Goal: Find specific page/section: Find specific page/section

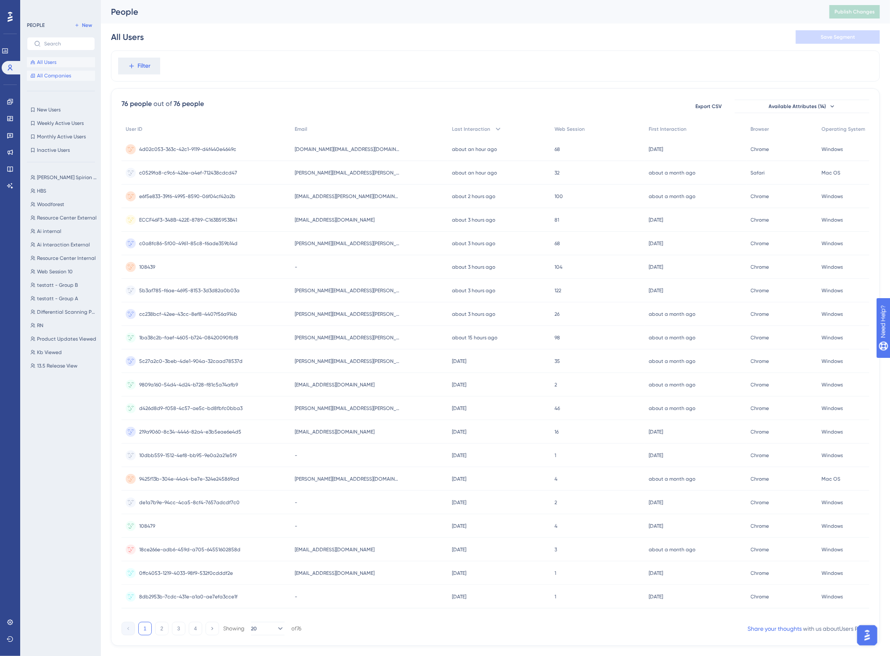
click at [39, 72] on span "All Companies" at bounding box center [54, 75] width 34 height 7
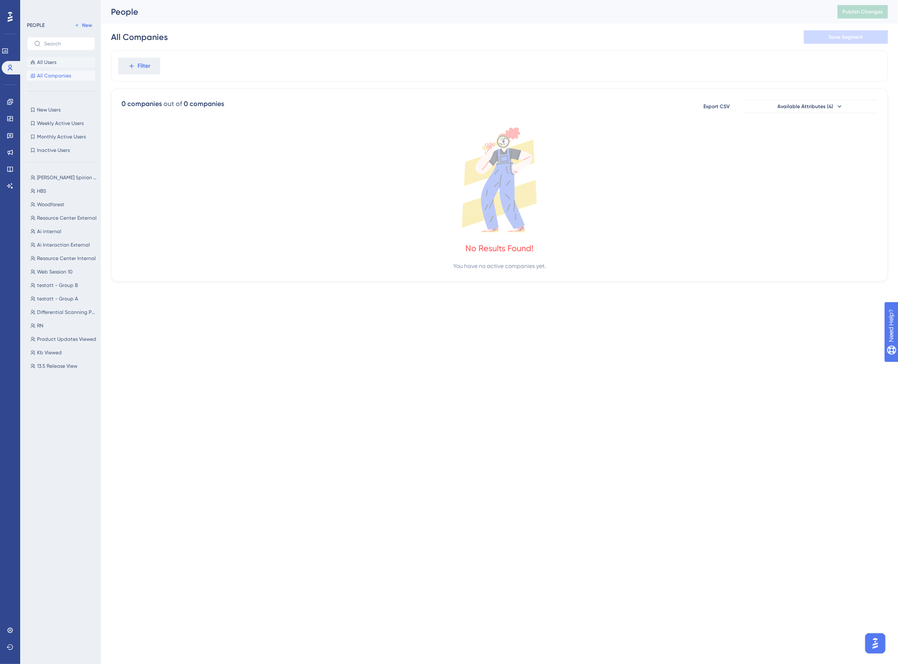
click at [45, 60] on span "All Users" at bounding box center [46, 62] width 19 height 7
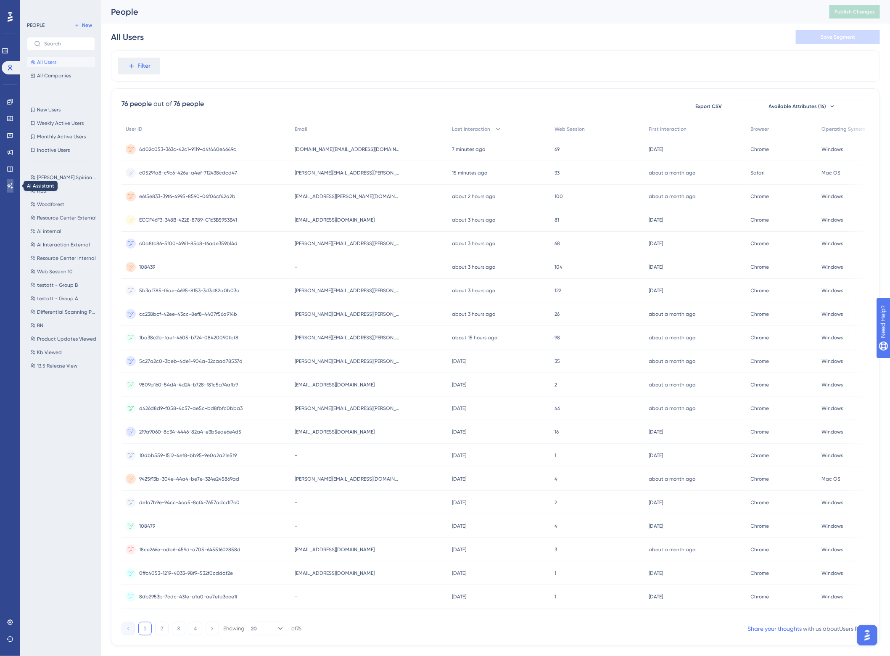
click at [11, 181] on link at bounding box center [10, 185] width 7 height 13
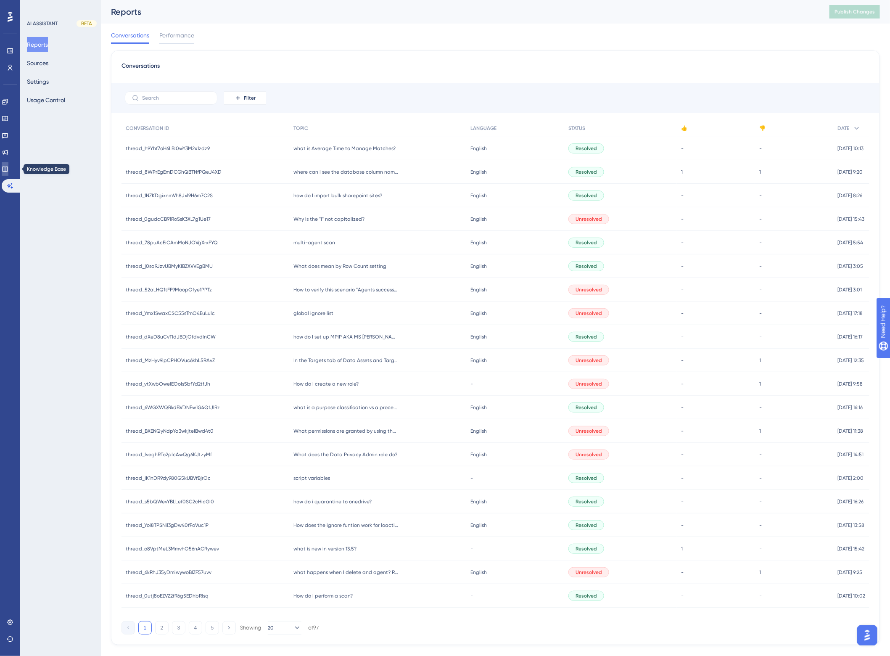
click at [8, 167] on icon at bounding box center [4, 169] width 5 height 5
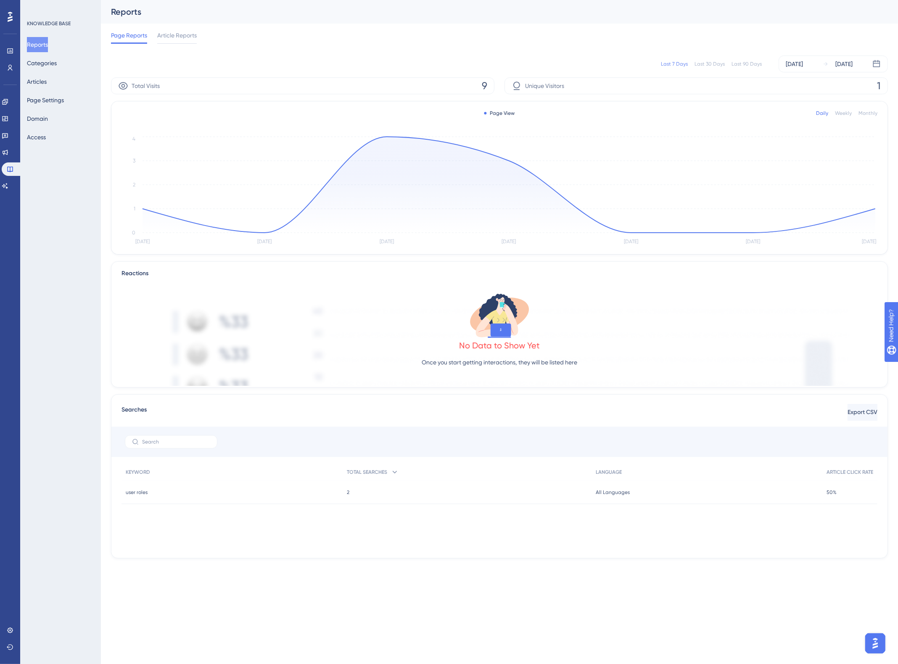
click at [756, 63] on div "Last 90 Days" at bounding box center [747, 64] width 30 height 7
